Goal: Transaction & Acquisition: Purchase product/service

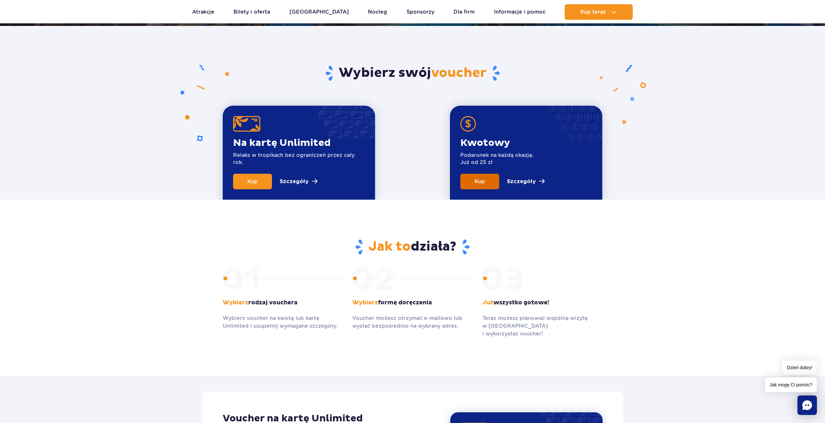
click at [476, 177] on link "Kup" at bounding box center [479, 182] width 39 height 16
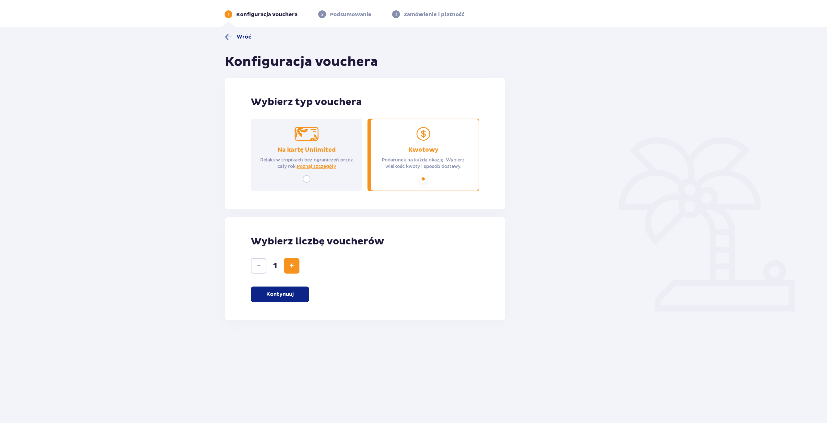
click at [294, 259] on button "Zwiększ" at bounding box center [292, 266] width 16 height 16
click at [289, 297] on p "Kontynuuj" at bounding box center [279, 294] width 27 height 7
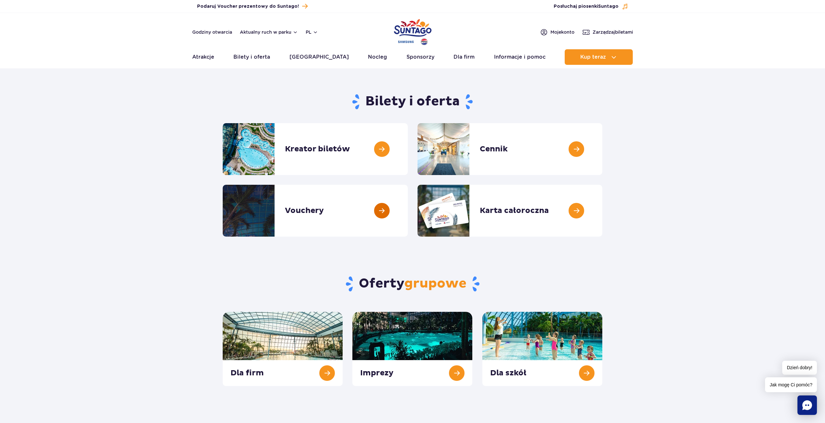
click at [408, 214] on link at bounding box center [408, 211] width 0 height 52
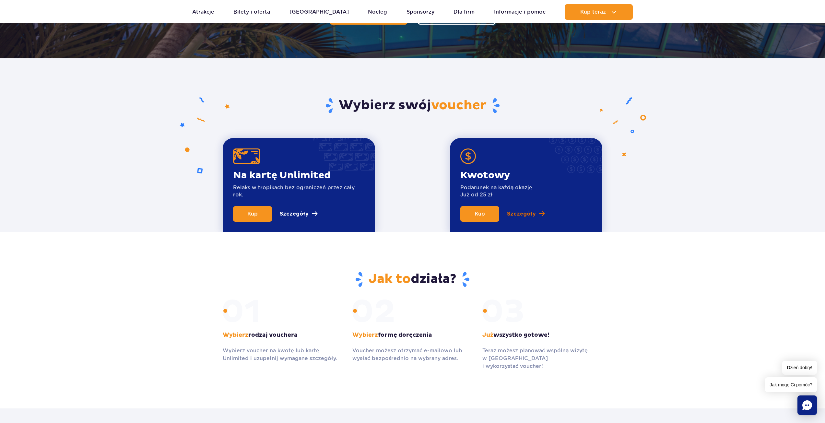
click at [523, 211] on p "Szczegóły" at bounding box center [521, 214] width 29 height 8
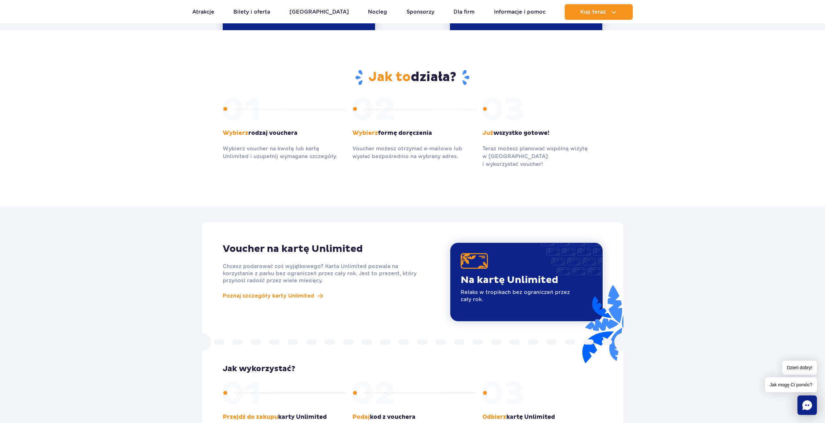
scroll to position [238, 0]
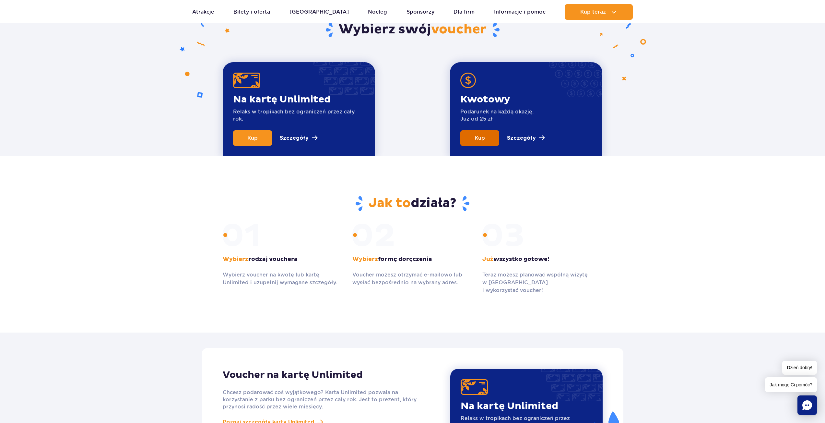
click at [480, 132] on link "Kup" at bounding box center [479, 138] width 39 height 16
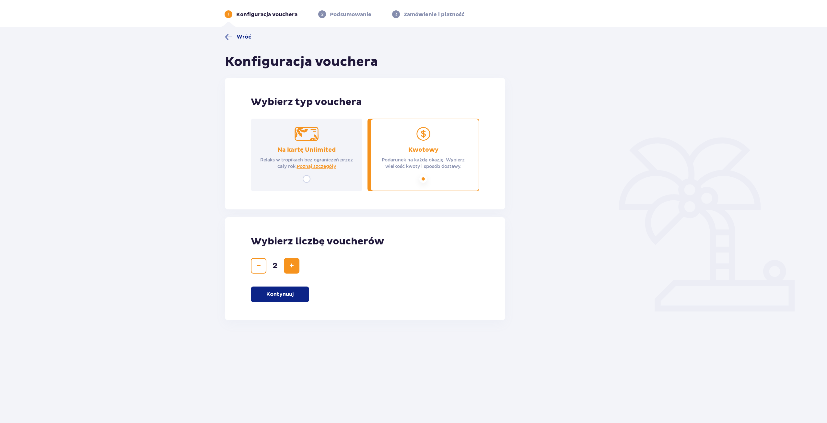
click at [291, 285] on div "Wybierz liczbę voucherów 2 Kontynuuj" at bounding box center [365, 268] width 280 height 103
click at [295, 293] on button "Kontynuuj" at bounding box center [280, 294] width 58 height 16
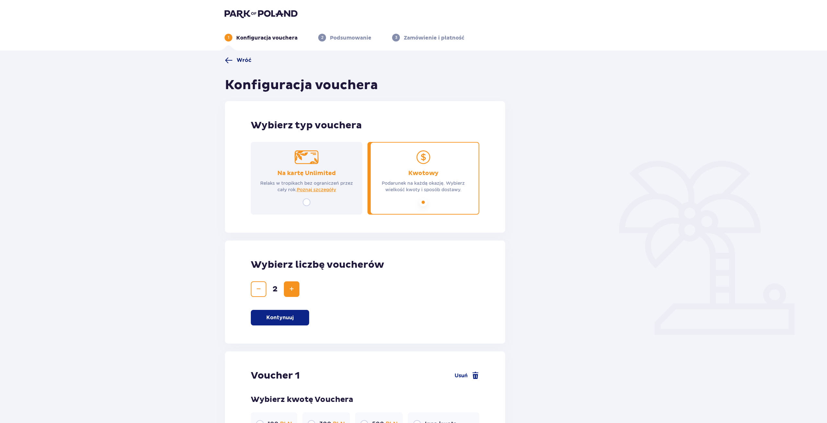
click at [240, 63] on span "Wróć" at bounding box center [244, 60] width 15 height 7
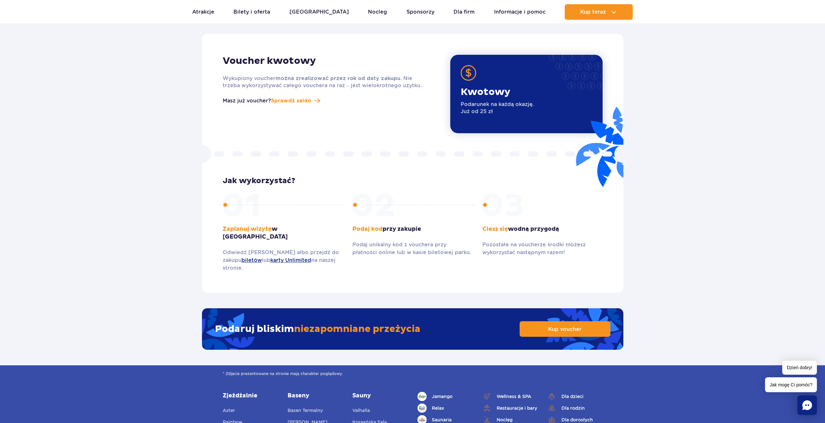
scroll to position [854, 0]
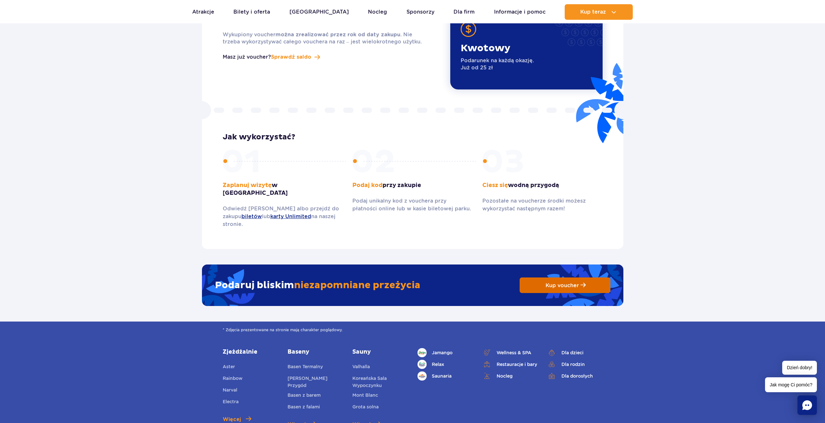
click at [572, 277] on link "Kup voucher" at bounding box center [564, 285] width 91 height 16
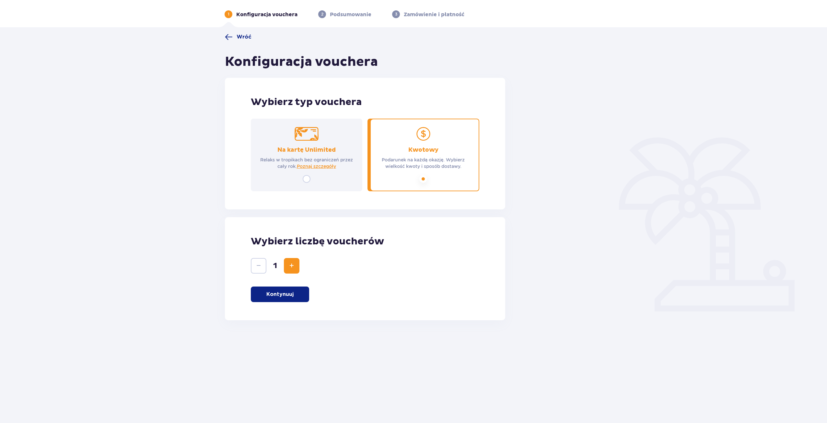
click at [284, 265] on button "Zwiększ" at bounding box center [292, 266] width 16 height 16
click at [304, 295] on button "Kontynuuj" at bounding box center [280, 294] width 58 height 16
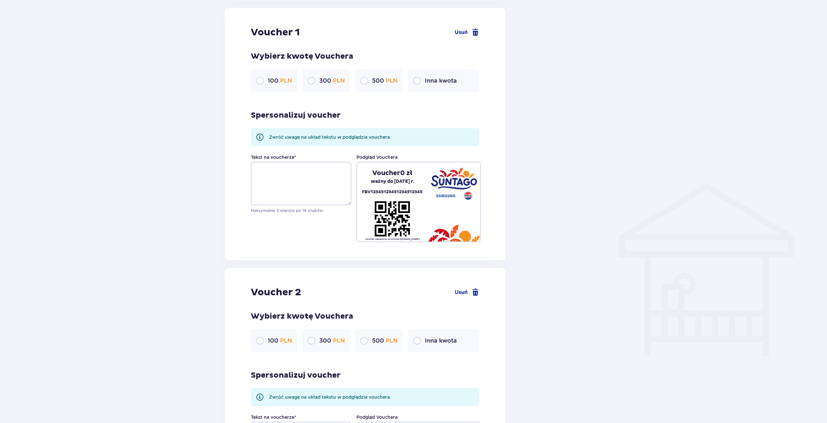
scroll to position [343, 0]
click at [457, 196] on img at bounding box center [454, 183] width 46 height 32
click at [403, 244] on div "Voucher 1 Usuń Wybierz kwotę Vouchera 100 PLN 300 PLN 500 PLN Inna kwota Sperso…" at bounding box center [365, 134] width 280 height 252
drag, startPoint x: 385, startPoint y: 240, endPoint x: 488, endPoint y: 236, distance: 103.8
click at [471, 236] on div "Voucher 0 zł ważny do 08.10.2026 r. FBV12345123451234512345 Voucher zakupiony n…" at bounding box center [418, 201] width 124 height 80
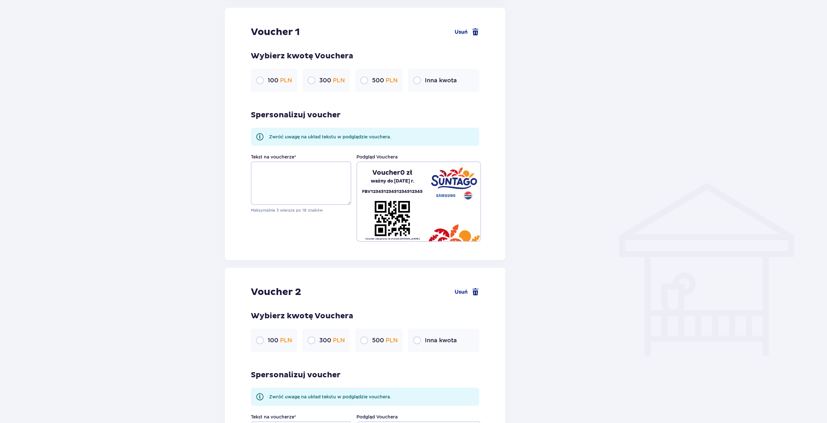
click at [598, 225] on div at bounding box center [559, 128] width 97 height 830
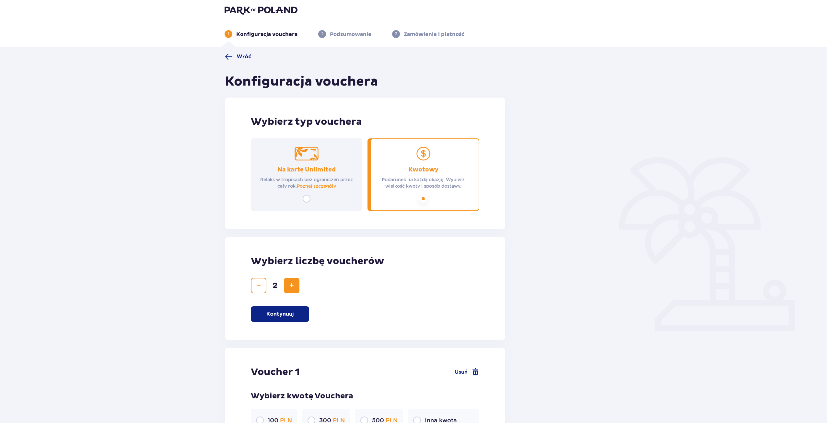
scroll to position [0, 0]
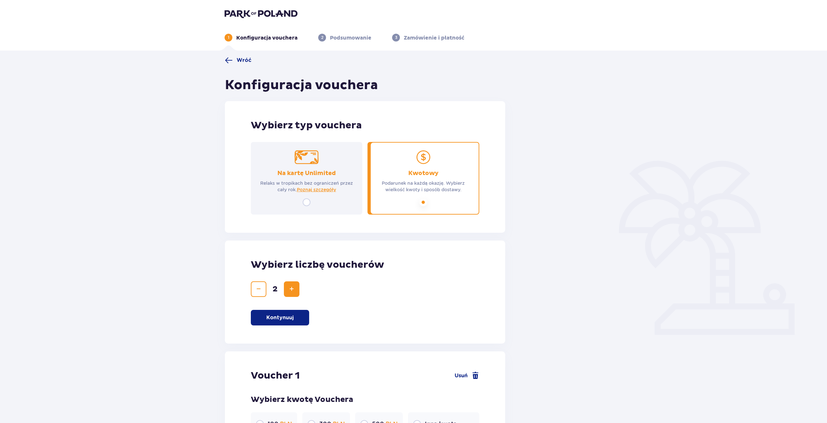
click at [254, 7] on header "1 Konfiguracja vouchera 2 Podsumowanie 3 Zamówienie i płatność" at bounding box center [413, 25] width 827 height 51
click at [256, 16] on img at bounding box center [261, 13] width 73 height 9
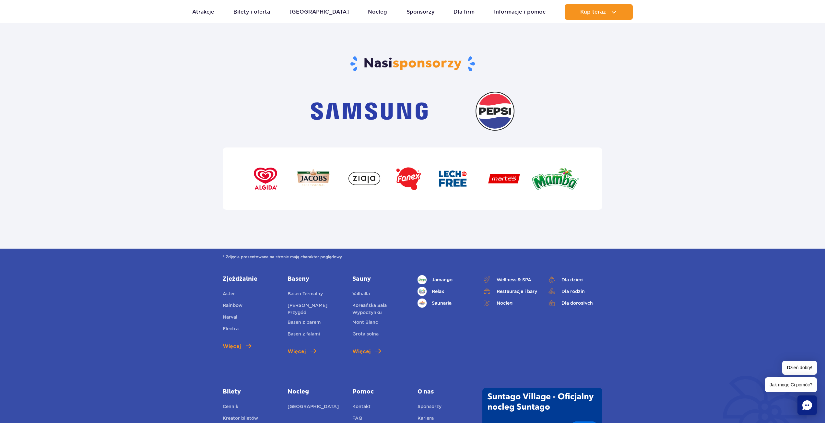
scroll to position [2139, 0]
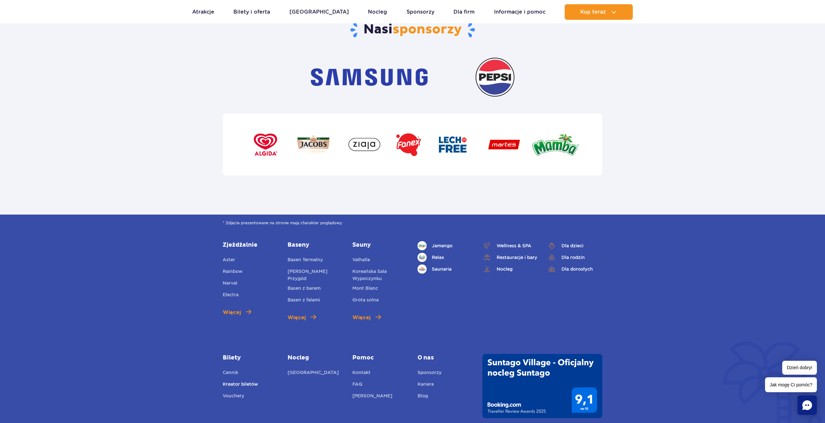
click at [234, 380] on link "Kreator biletów" at bounding box center [240, 384] width 35 height 9
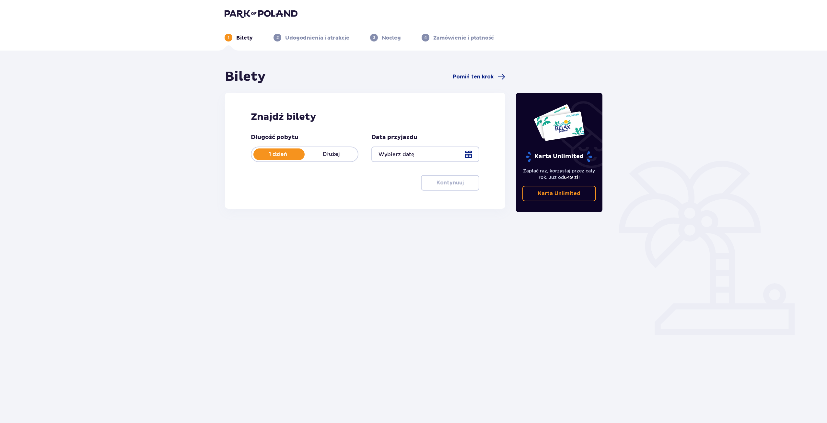
click at [464, 72] on div "Bilety Pomiń ten krok" at bounding box center [365, 77] width 280 height 16
click at [468, 78] on span "Pomiń ten krok" at bounding box center [473, 76] width 41 height 7
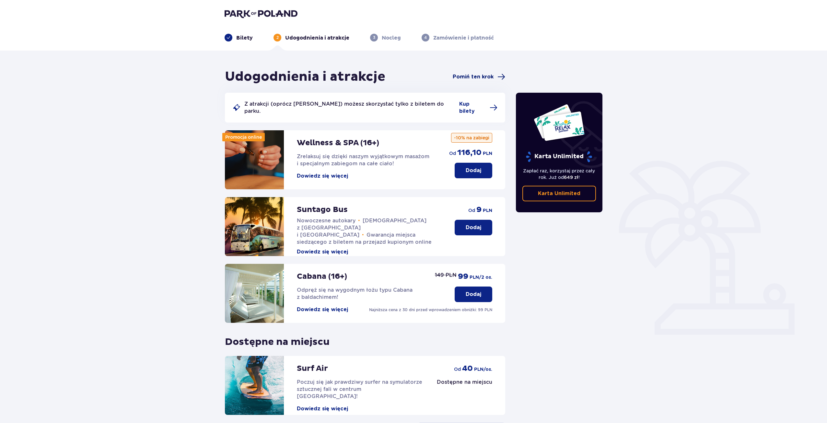
click at [484, 74] on span "Pomiń ten krok" at bounding box center [473, 76] width 41 height 7
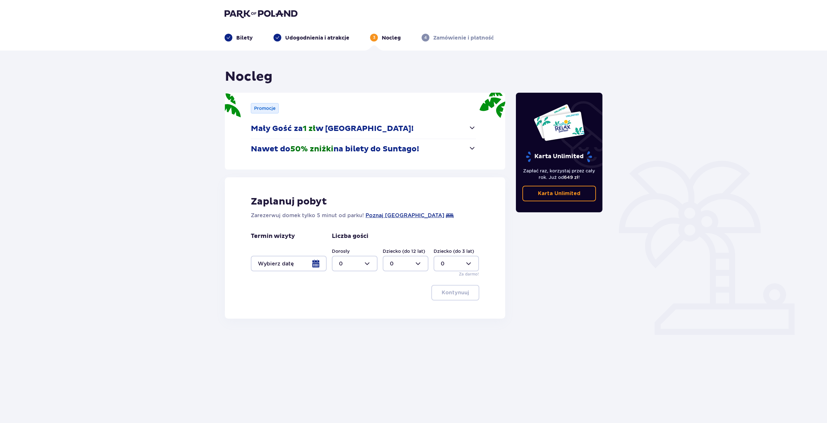
click at [266, 9] on img at bounding box center [261, 13] width 73 height 9
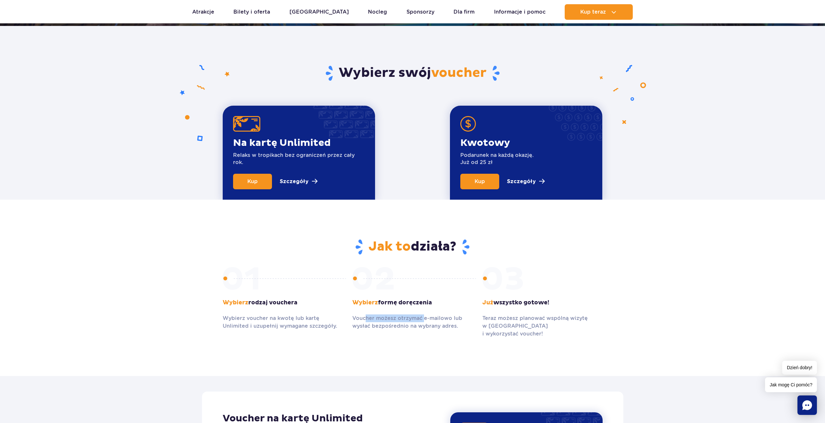
drag, startPoint x: 366, startPoint y: 316, endPoint x: 424, endPoint y: 318, distance: 57.4
click at [424, 318] on p "Voucher możesz otrzymać e-mailowo lub wysłać bezpośrednio na wybrany adres." at bounding box center [412, 322] width 120 height 16
click at [448, 328] on p "Voucher możesz otrzymać e-mailowo lub wysłać bezpośrednio na wybrany adres." at bounding box center [412, 322] width 120 height 16
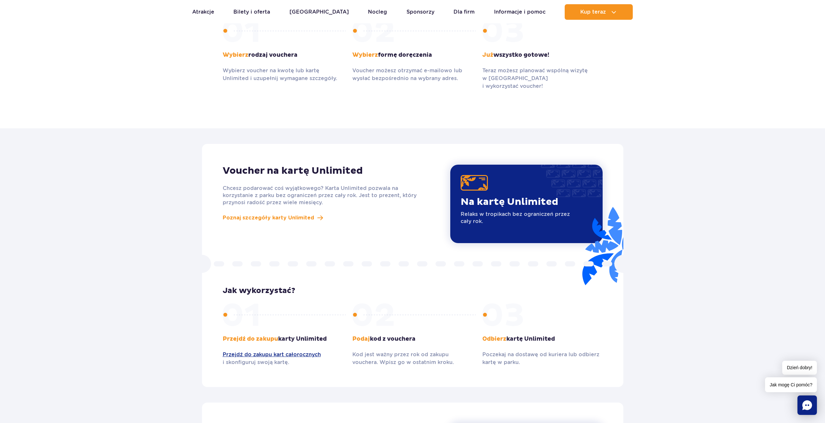
scroll to position [454, 0]
